Goal: Task Accomplishment & Management: Use online tool/utility

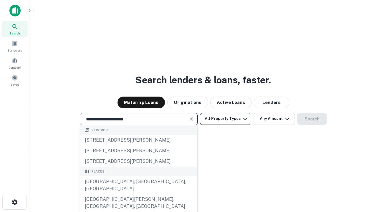
click at [139, 194] on div "Santa Monica, CA, USA" at bounding box center [138, 186] width 117 height 18
type input "**********"
click at [226, 119] on button "All Property Types" at bounding box center [225, 119] width 51 height 12
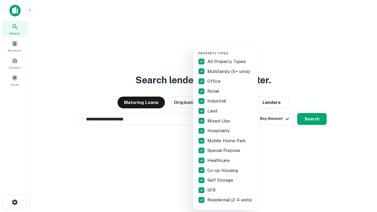
click at [231, 50] on button "button" at bounding box center [230, 50] width 65 height 0
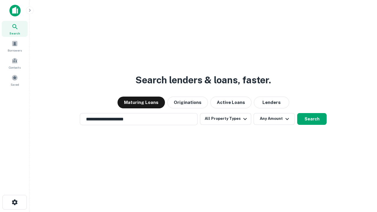
scroll to position [9, 0]
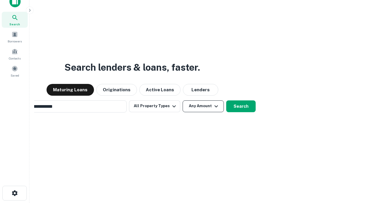
click at [183, 101] on button "Any Amount" at bounding box center [203, 107] width 41 height 12
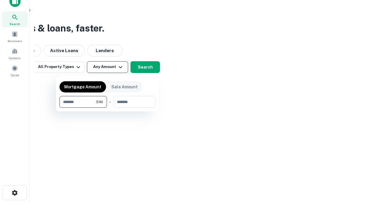
type input "*******"
click at [108, 108] on button "button" at bounding box center [108, 108] width 96 height 0
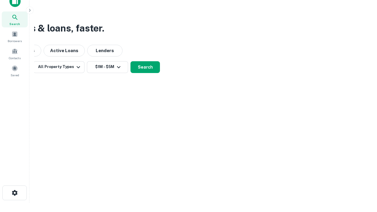
scroll to position [9, 0]
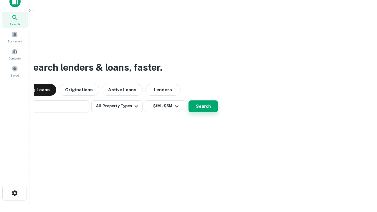
click at [189, 101] on button "Search" at bounding box center [203, 107] width 29 height 12
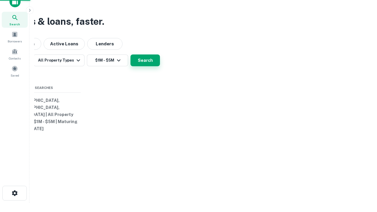
scroll to position [9, 0]
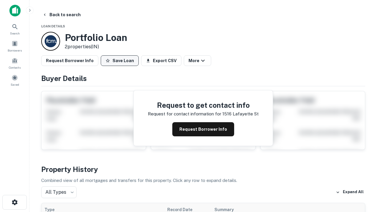
click at [120, 61] on button "Save Loan" at bounding box center [120, 60] width 38 height 11
